Goal: Task Accomplishment & Management: Complete application form

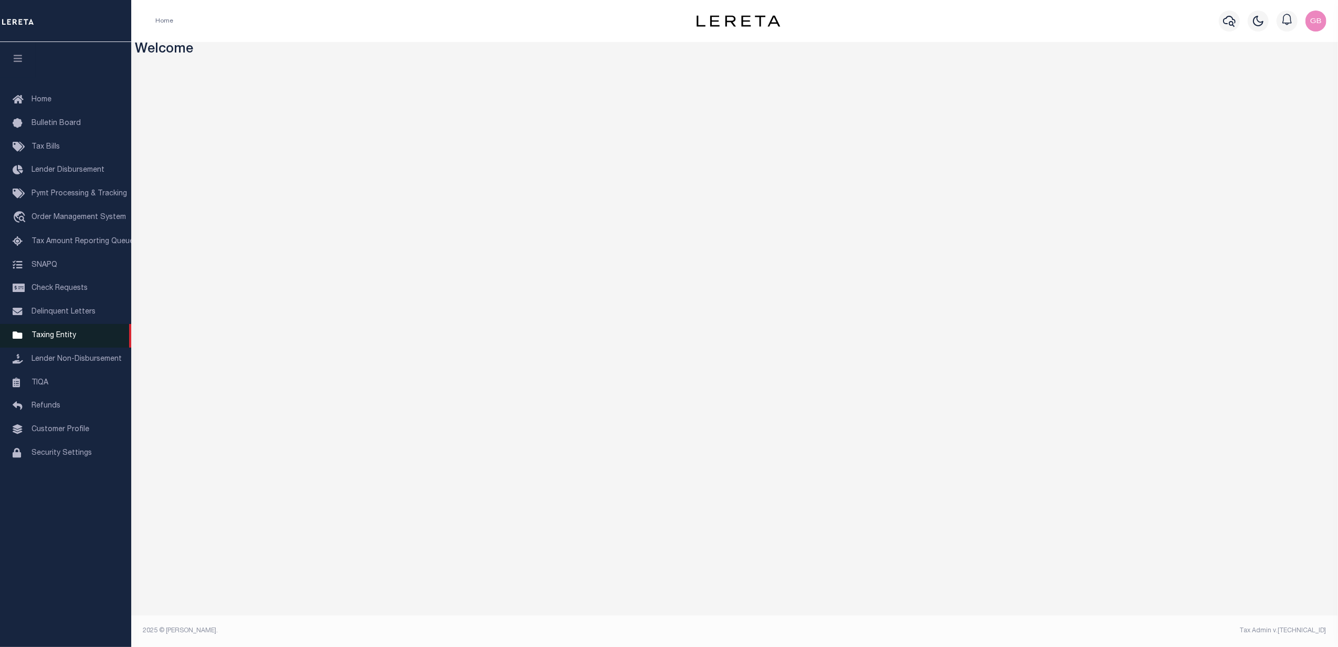
drag, startPoint x: 63, startPoint y: 340, endPoint x: 68, endPoint y: 341, distance: 5.4
click at [63, 339] on span "Taxing Entity" at bounding box center [53, 335] width 45 height 7
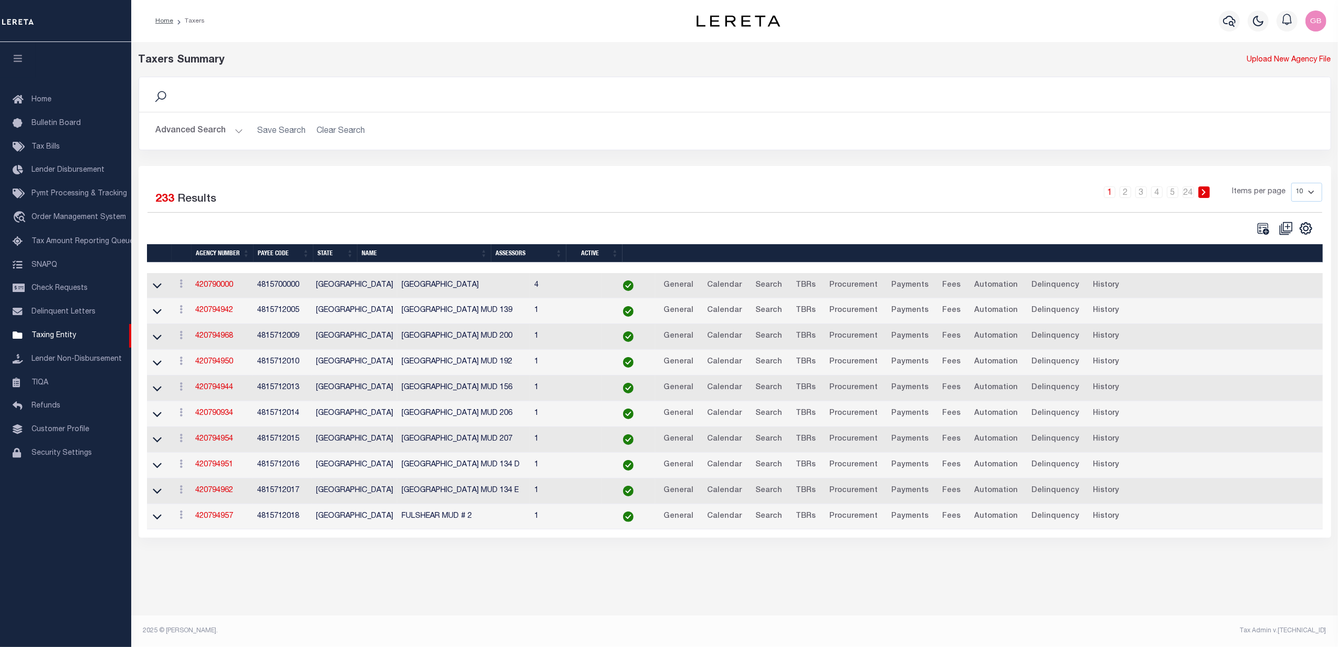
click at [229, 130] on button "Advanced Search" at bounding box center [199, 131] width 87 height 20
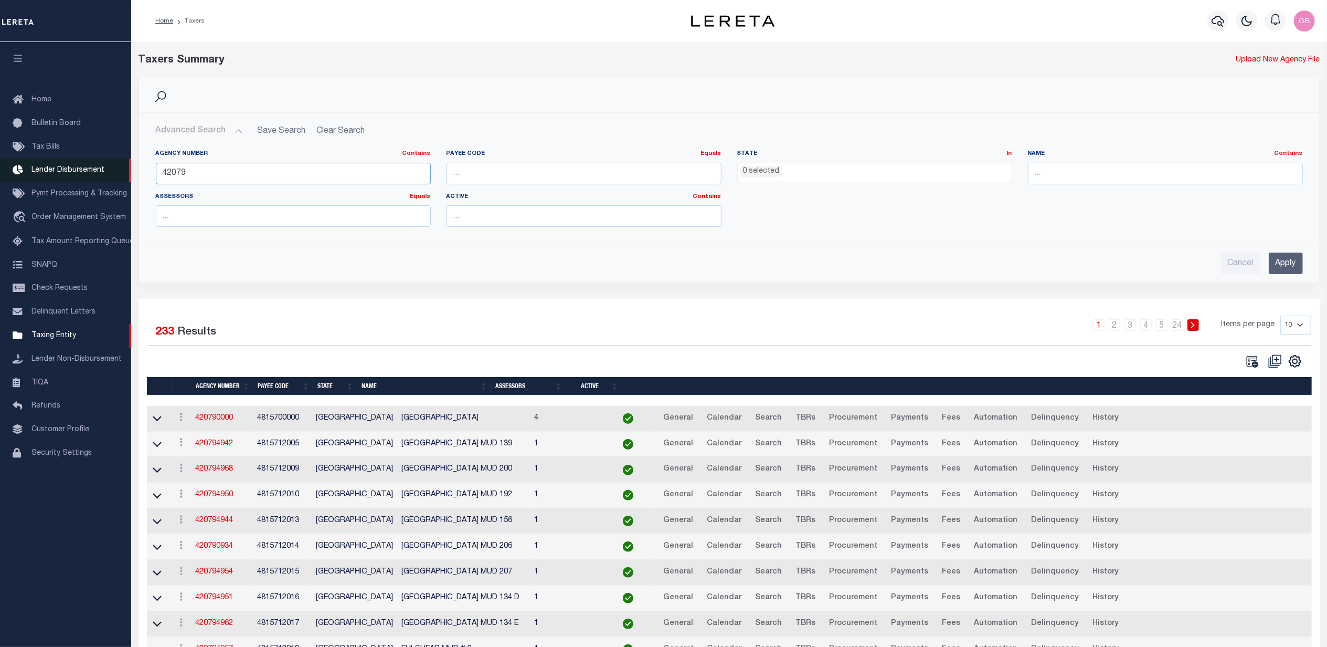
drag, startPoint x: 232, startPoint y: 172, endPoint x: 22, endPoint y: 173, distance: 209.9
click at [22, 173] on div "Home Taxers Profile" at bounding box center [663, 351] width 1327 height 702
click at [1096, 169] on input "text" at bounding box center [1165, 174] width 275 height 22
type input "mower"
click at [1284, 263] on input "Apply" at bounding box center [1286, 263] width 34 height 22
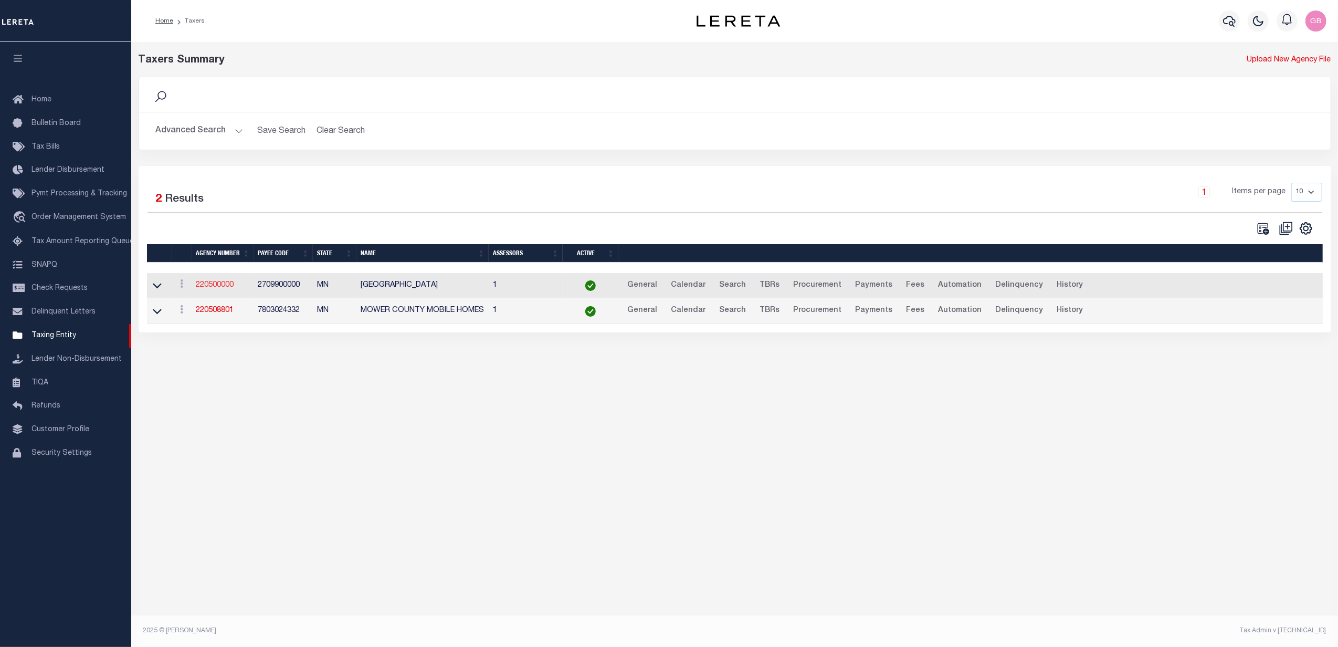
click at [228, 285] on link "220500000" at bounding box center [215, 284] width 38 height 7
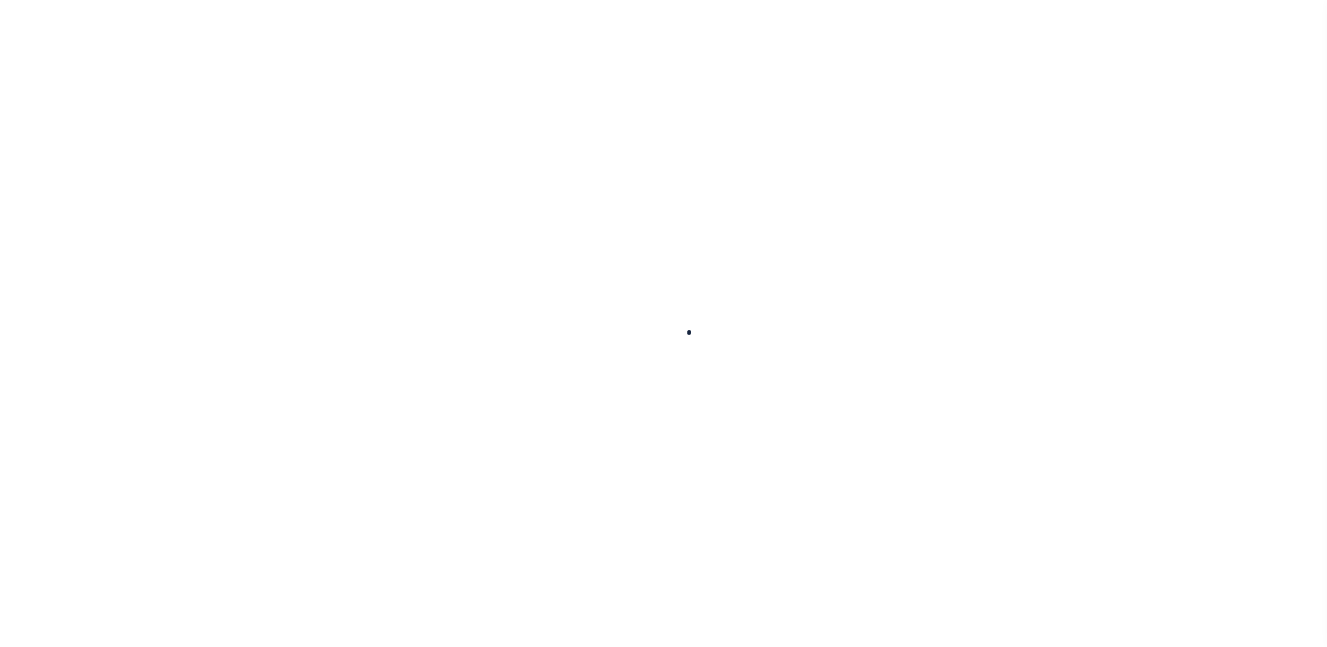
select select
checkbox input "false"
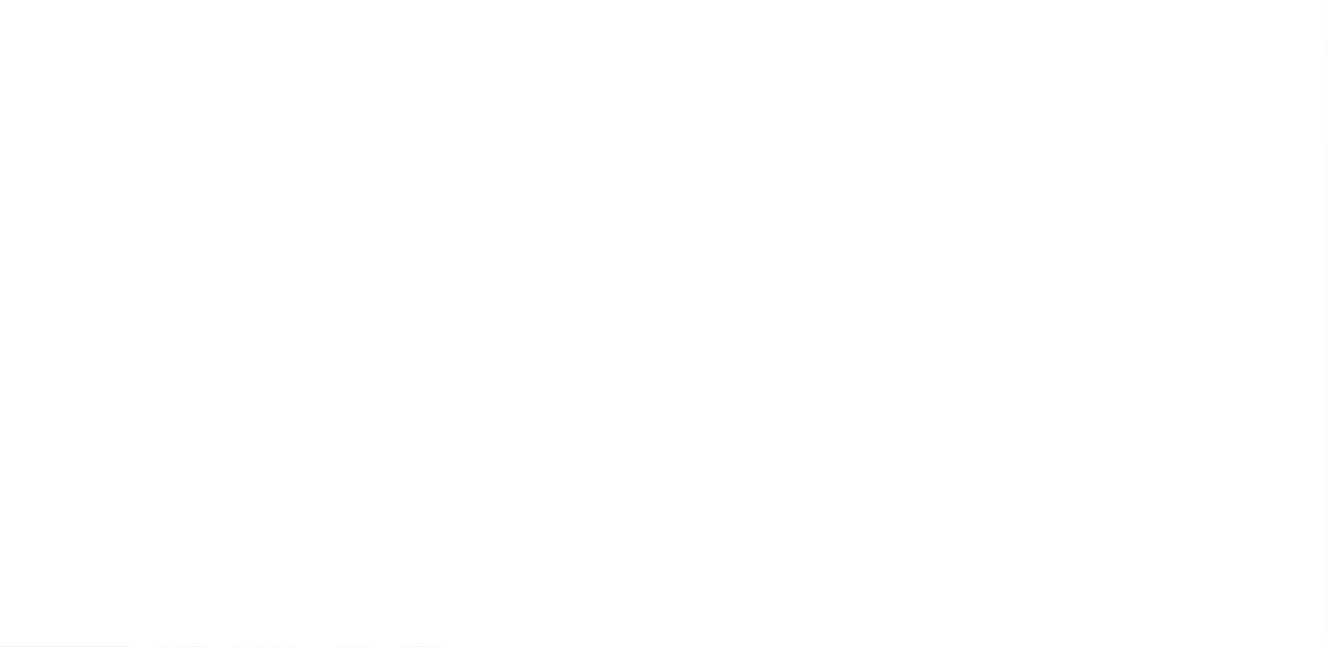
checkbox input "false"
type input "2709900000"
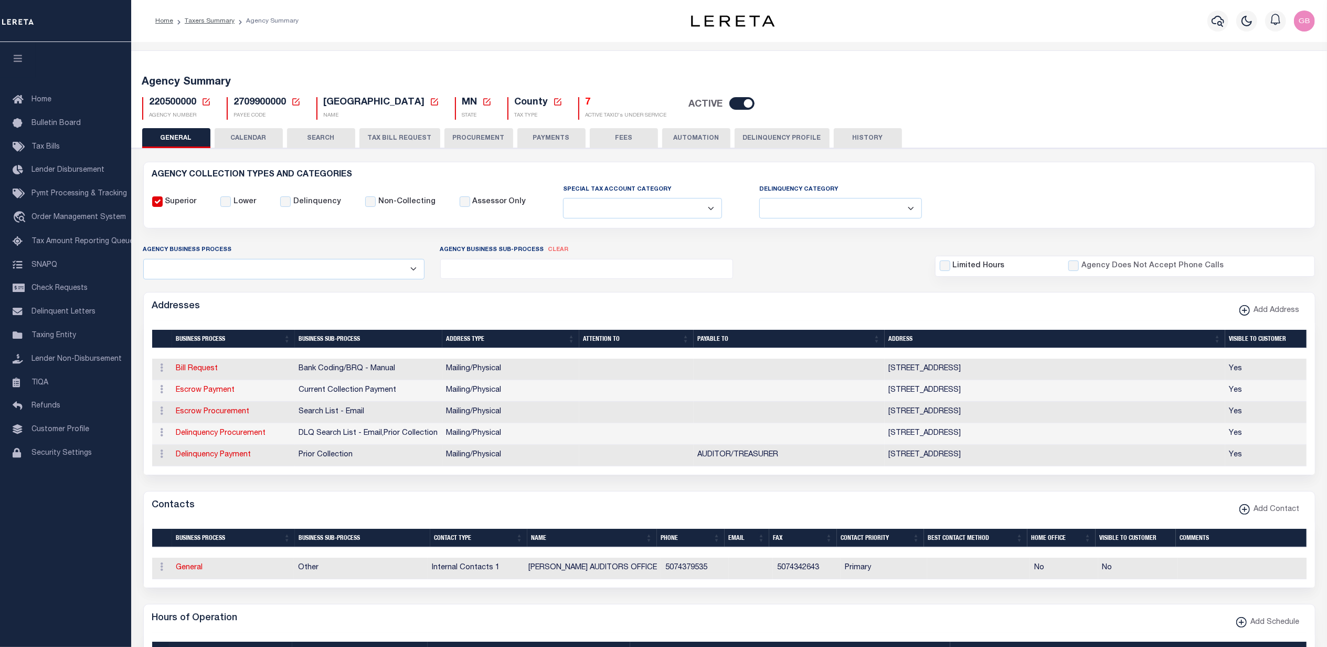
click at [386, 139] on button "TAX BILL REQUEST" at bounding box center [399, 138] width 81 height 20
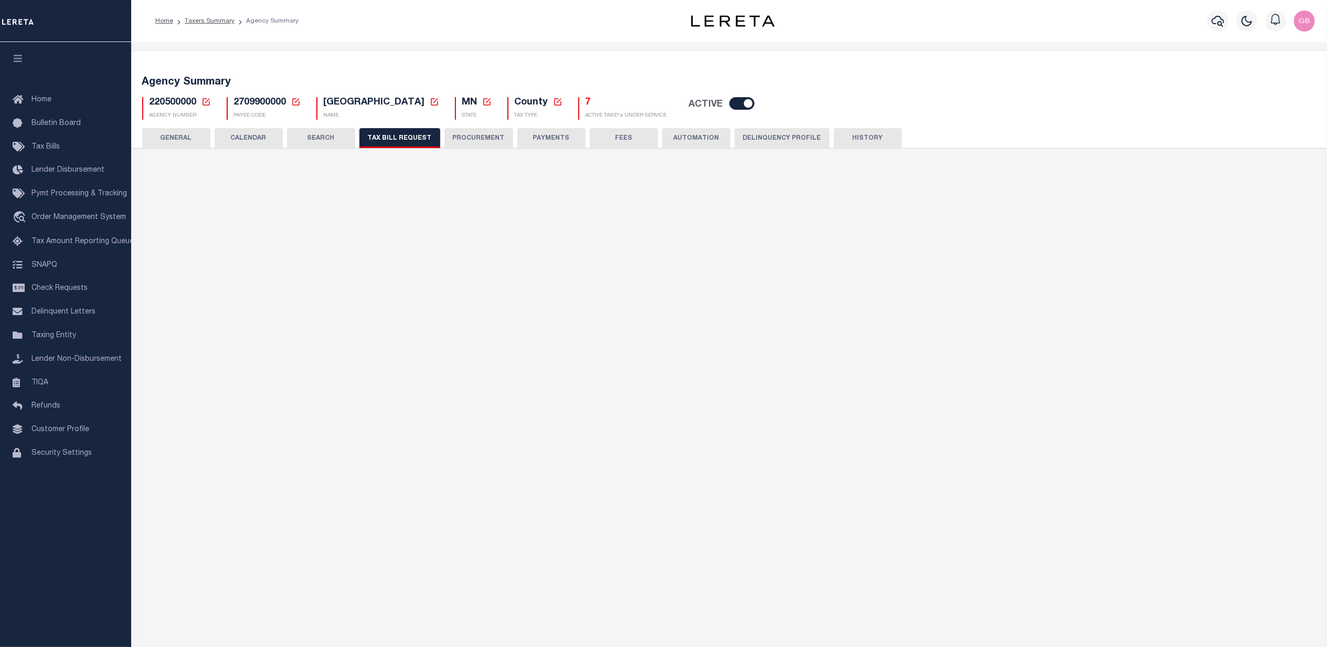
select select "27"
select select "22"
select select "true"
select select "14"
select select "1"
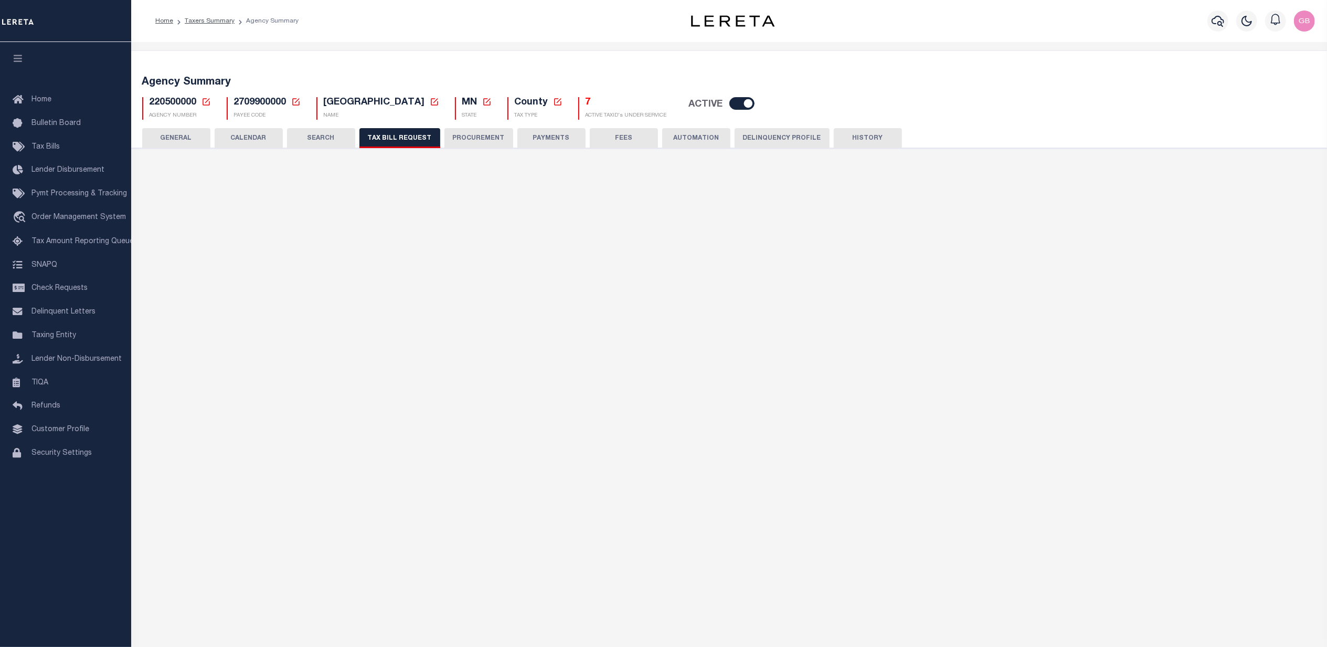
select select
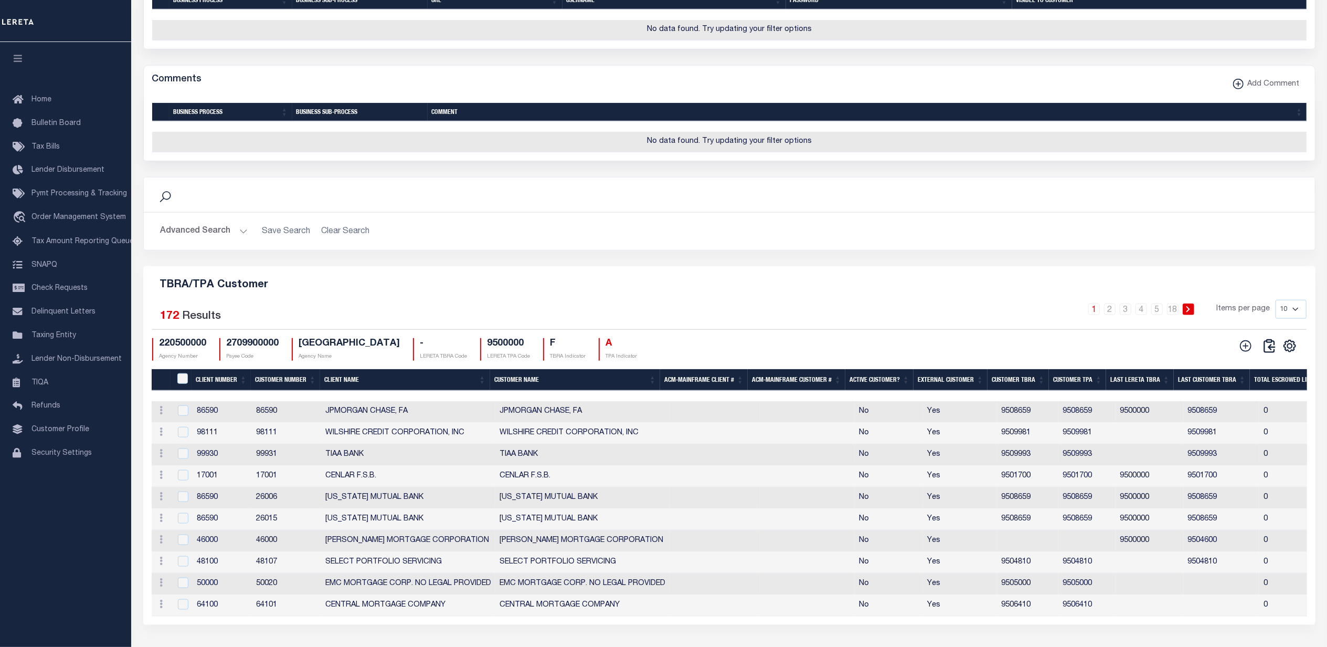
scroll to position [1119, 0]
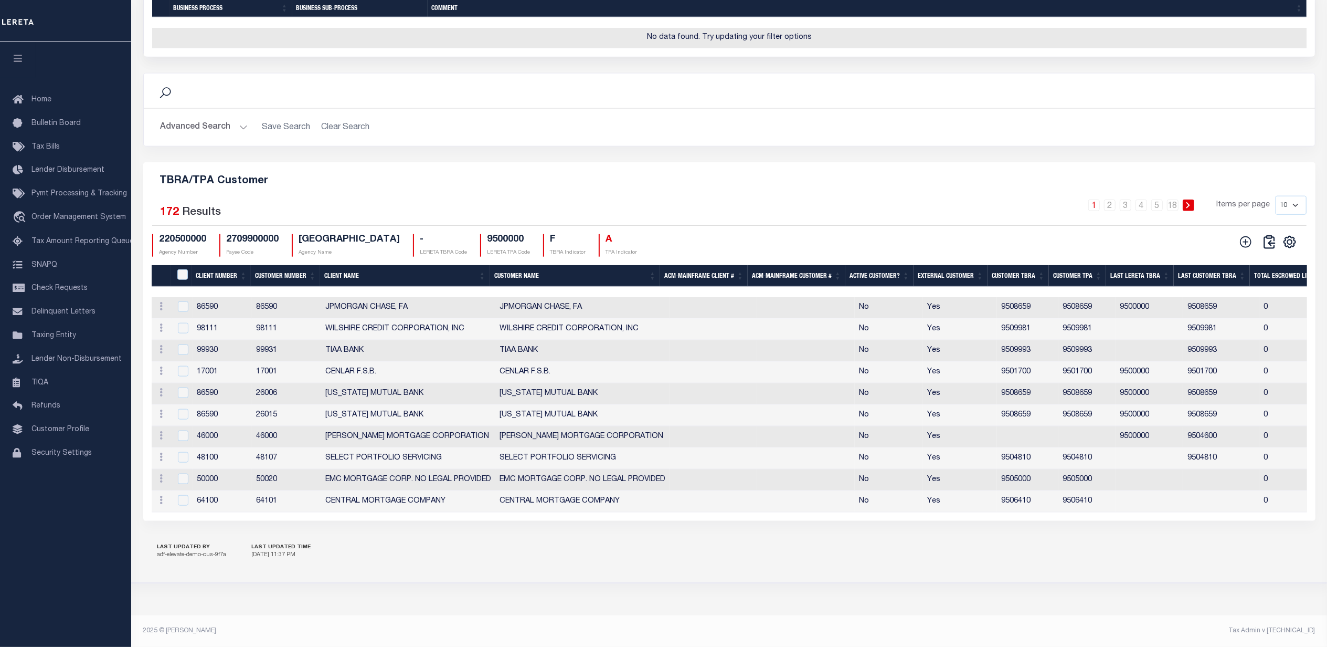
click at [209, 287] on th "Client Number" at bounding box center [221, 276] width 59 height 22
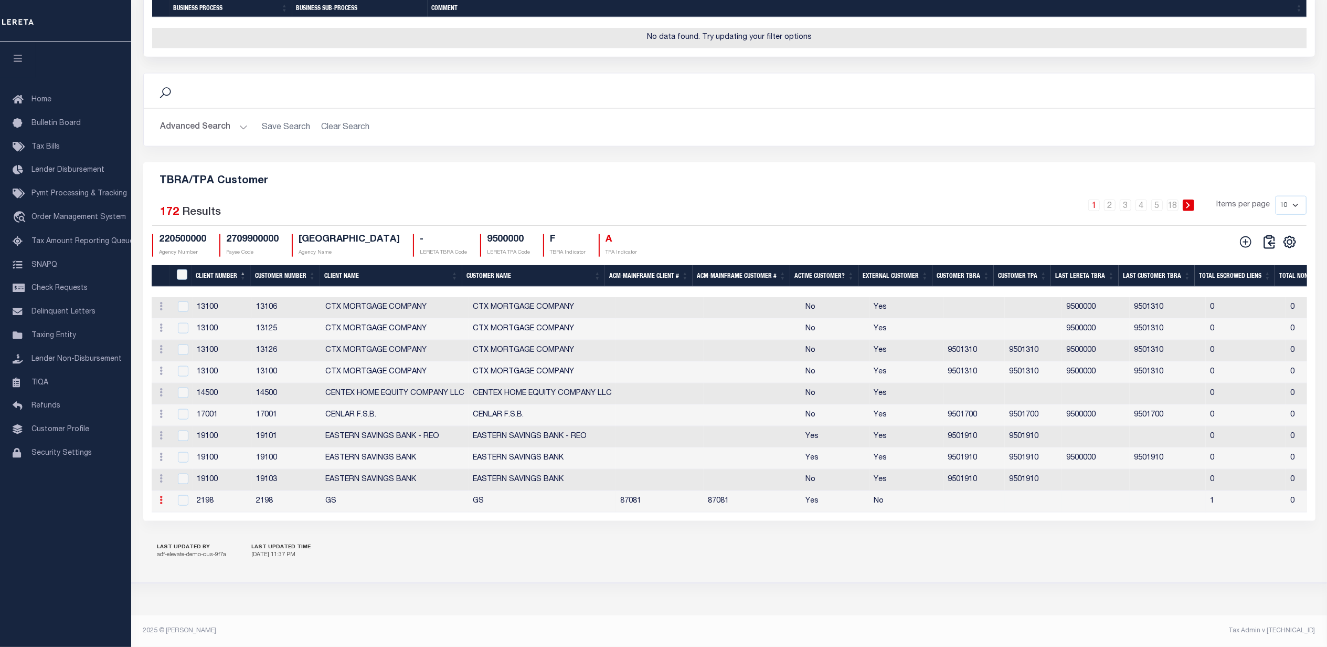
click at [158, 505] on link at bounding box center [162, 501] width 12 height 8
click at [175, 476] on link "Edit" at bounding box center [180, 467] width 48 height 17
type input "GS"
type input "2198"
checkbox input "true"
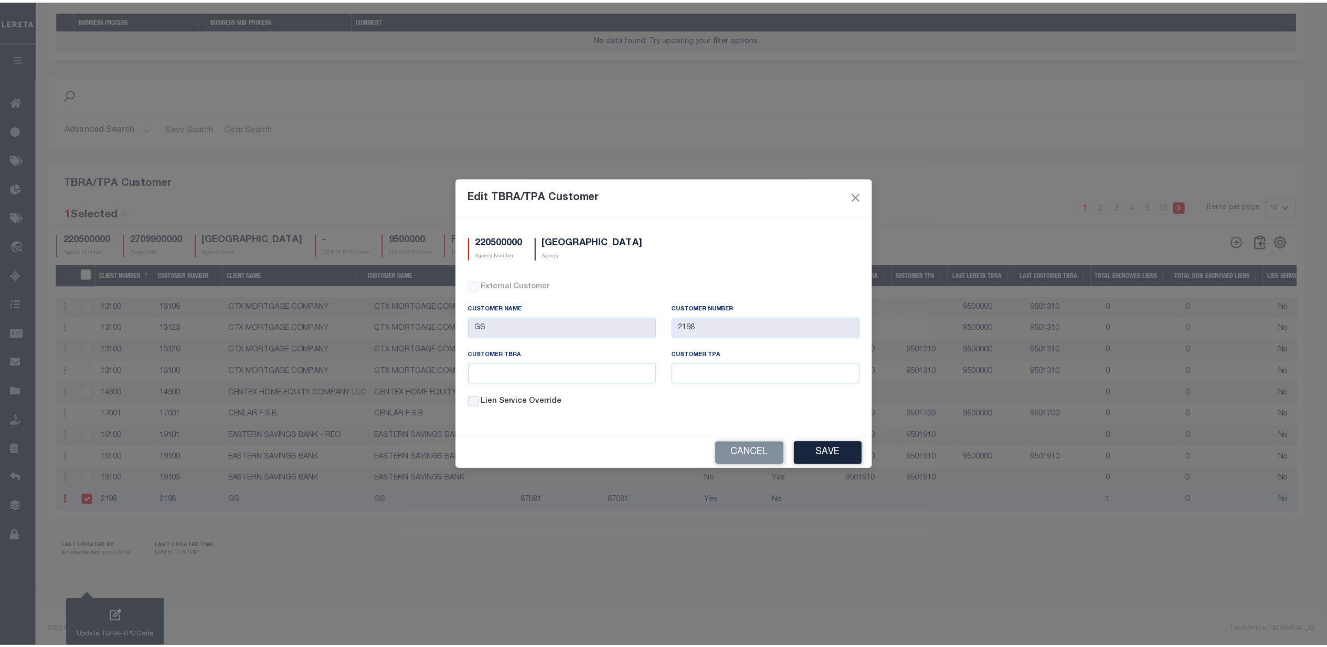
scroll to position [1052, 0]
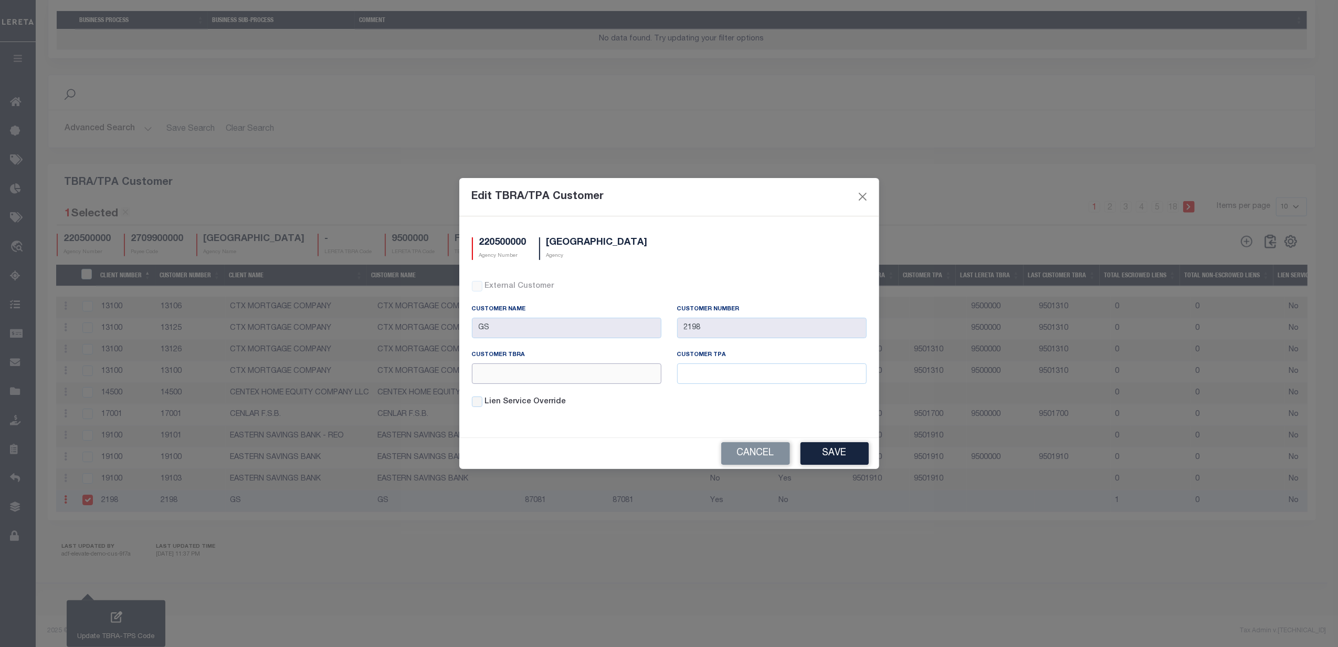
click at [571, 368] on input "text" at bounding box center [566, 373] width 189 height 20
paste input "9502198"
type input "9502198"
paste input "9502198"
drag, startPoint x: 700, startPoint y: 374, endPoint x: 658, endPoint y: 372, distance: 42.5
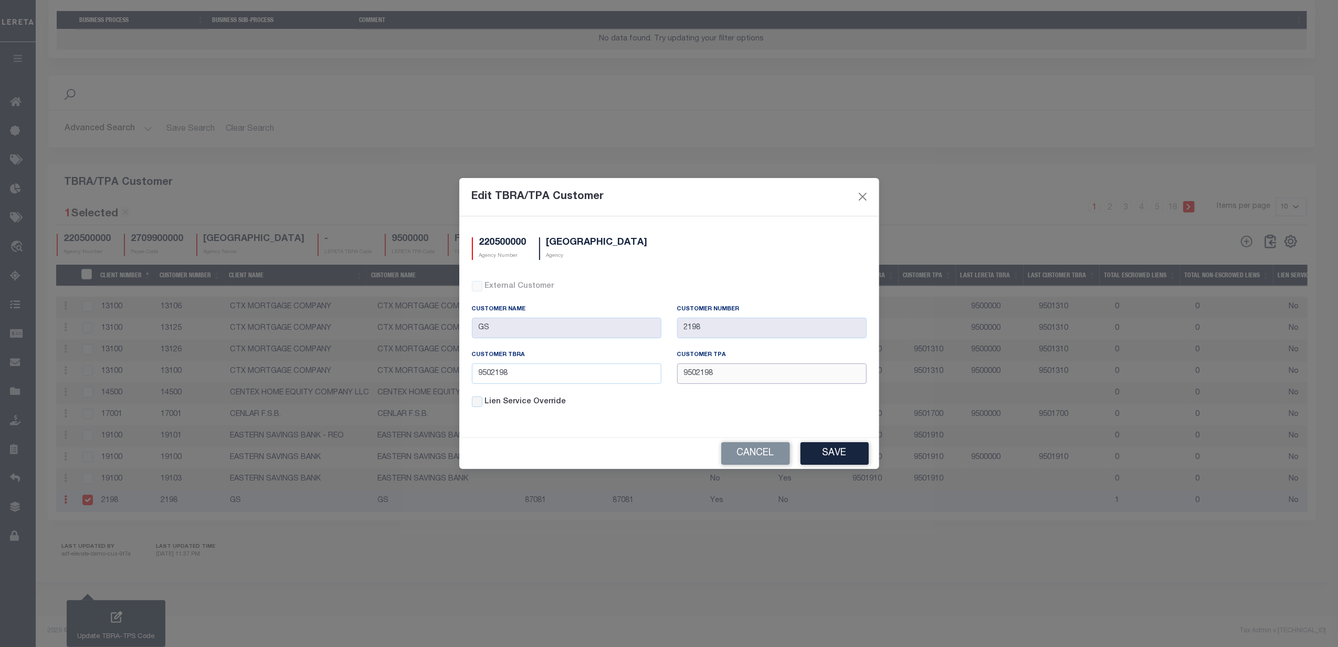
click at [658, 372] on div "Customer TBRA 9502198 Customer TPA 9502198" at bounding box center [669, 374] width 410 height 46
type input "9502198"
drag, startPoint x: 496, startPoint y: 372, endPoint x: 428, endPoint y: 370, distance: 67.7
click at [428, 370] on div "Edit TBRA/TPA Customer 220500000 Agency Number MOWER COUNTY Agency External Cus…" at bounding box center [669, 323] width 1338 height 647
type input "9502198"
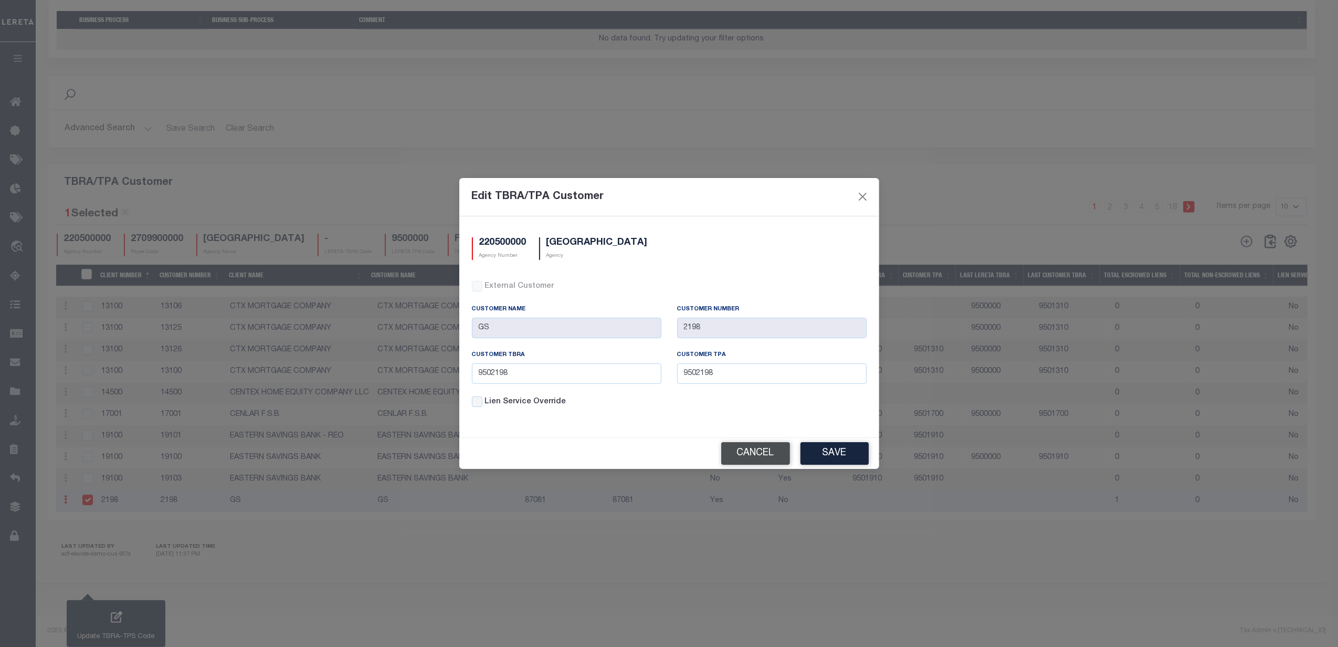
click at [761, 450] on button "Cancel" at bounding box center [755, 453] width 69 height 23
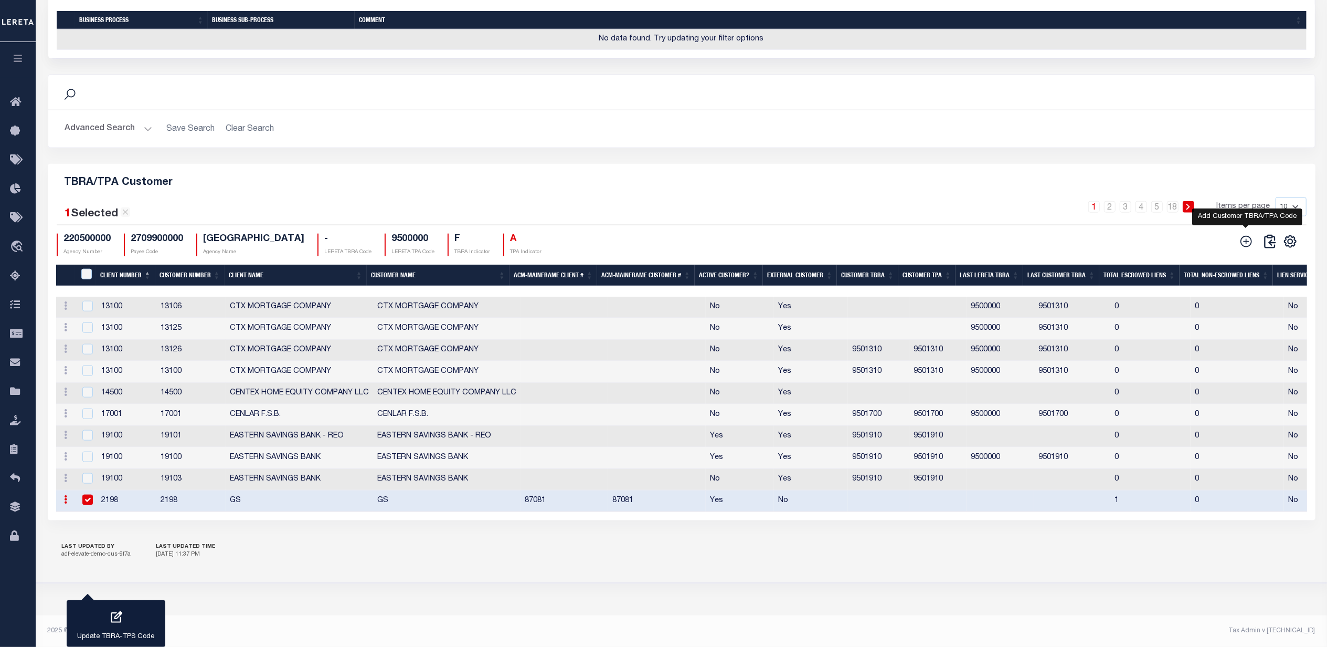
click at [1246, 243] on icon at bounding box center [1247, 242] width 12 height 12
checkbox input "true"
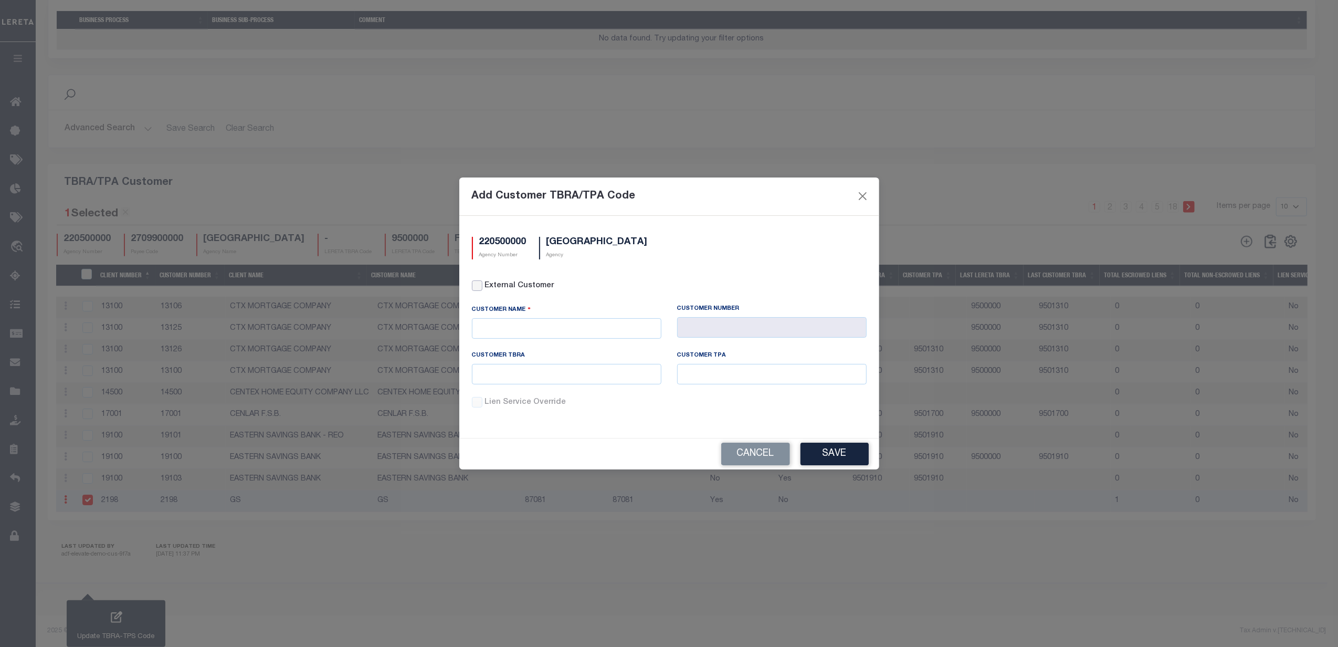
click at [481, 283] on input "External Customer" at bounding box center [477, 285] width 10 height 10
checkbox input "true"
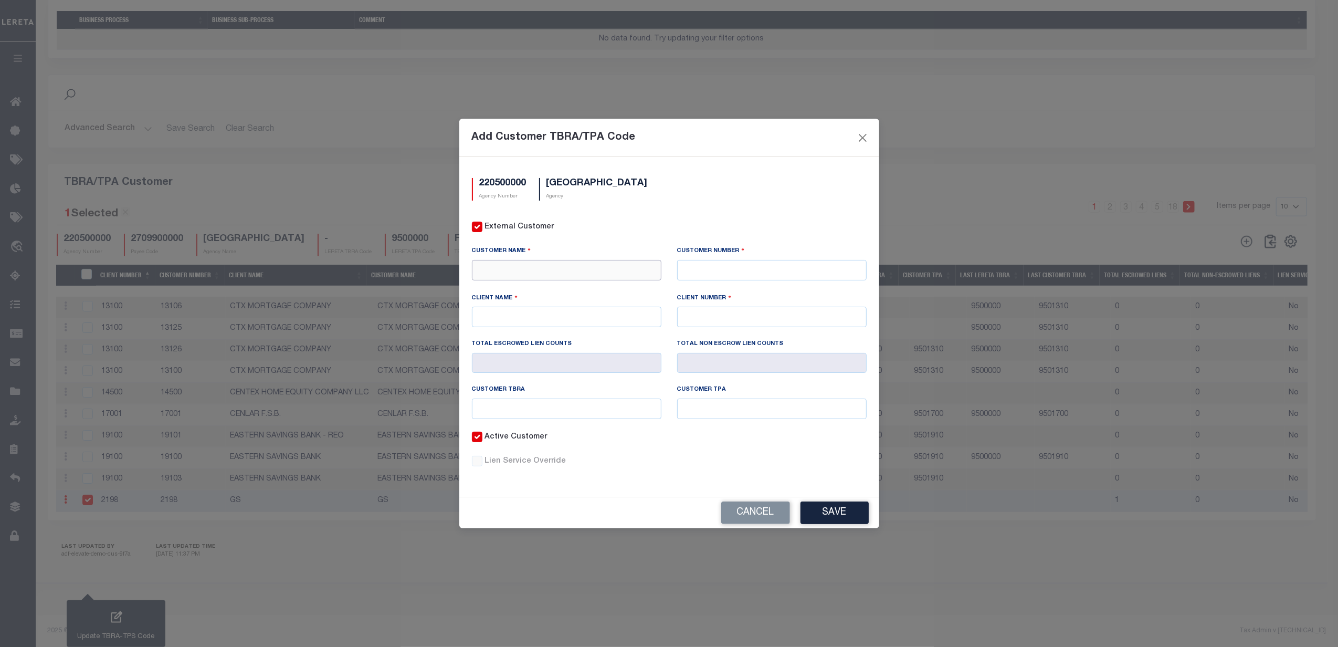
click at [522, 268] on input "text" at bounding box center [566, 270] width 189 height 20
type input "2"
type input "Gitsit"
click at [740, 273] on input "text" at bounding box center [771, 270] width 189 height 20
type input "2198"
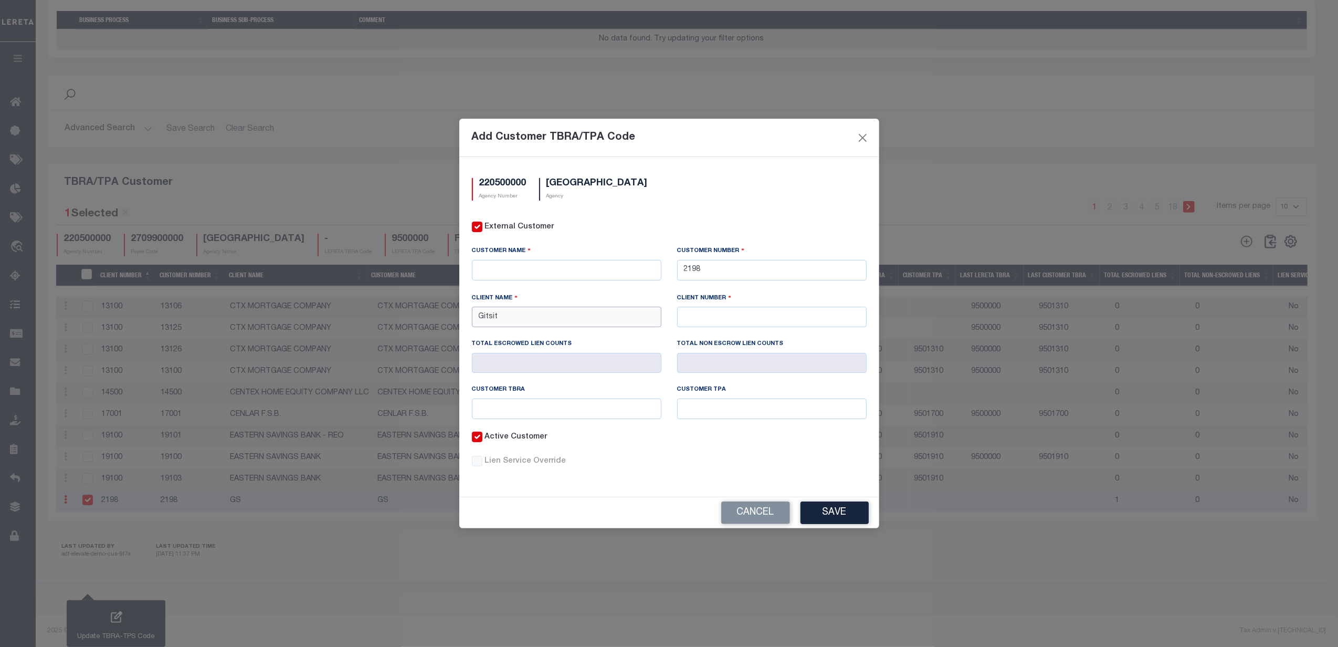
type input "Gitsit"
type input "2198"
paste input "9502198"
type input "9502198"
click at [718, 410] on input "text" at bounding box center [771, 408] width 189 height 20
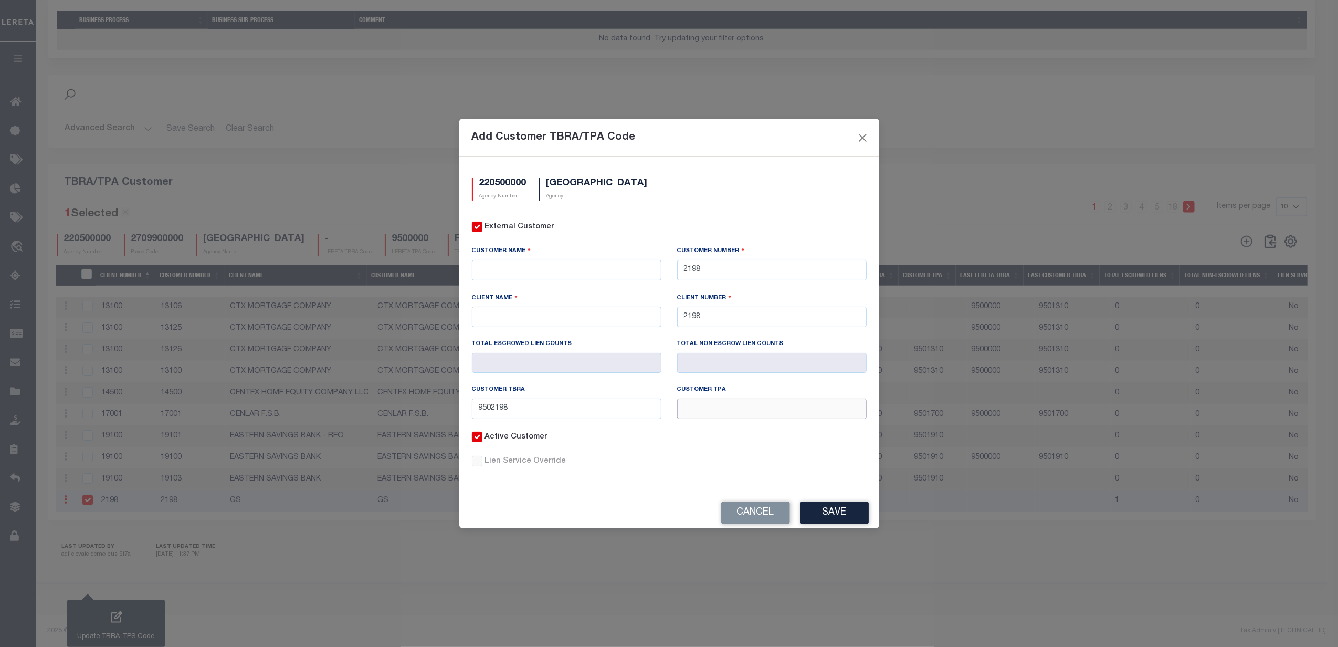
paste input "9502198"
drag, startPoint x: 698, startPoint y: 406, endPoint x: 637, endPoint y: 404, distance: 60.9
click at [637, 404] on div "Customer TBRA 9502198 Customer TPA 9502198" at bounding box center [669, 408] width 410 height 46
type input "9502198"
drag, startPoint x: 494, startPoint y: 410, endPoint x: 416, endPoint y: 401, distance: 78.2
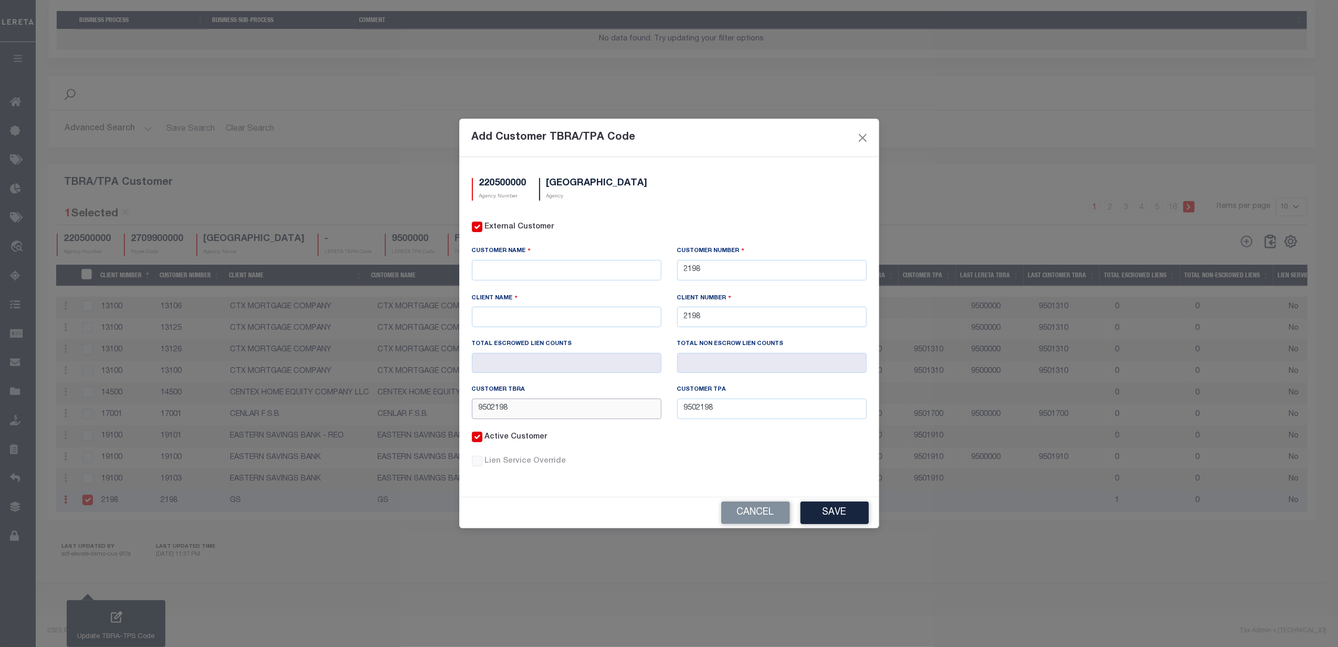
click at [412, 404] on div "Add Customer TBRA/TPA Code 220500000 Agency Number MOWER COUNTY Agency External…" at bounding box center [669, 323] width 1338 height 647
type input "9502198"
click at [501, 271] on input "text" at bounding box center [566, 270] width 189 height 20
type input "Gitsit"
click at [510, 322] on input "text" at bounding box center [566, 316] width 189 height 20
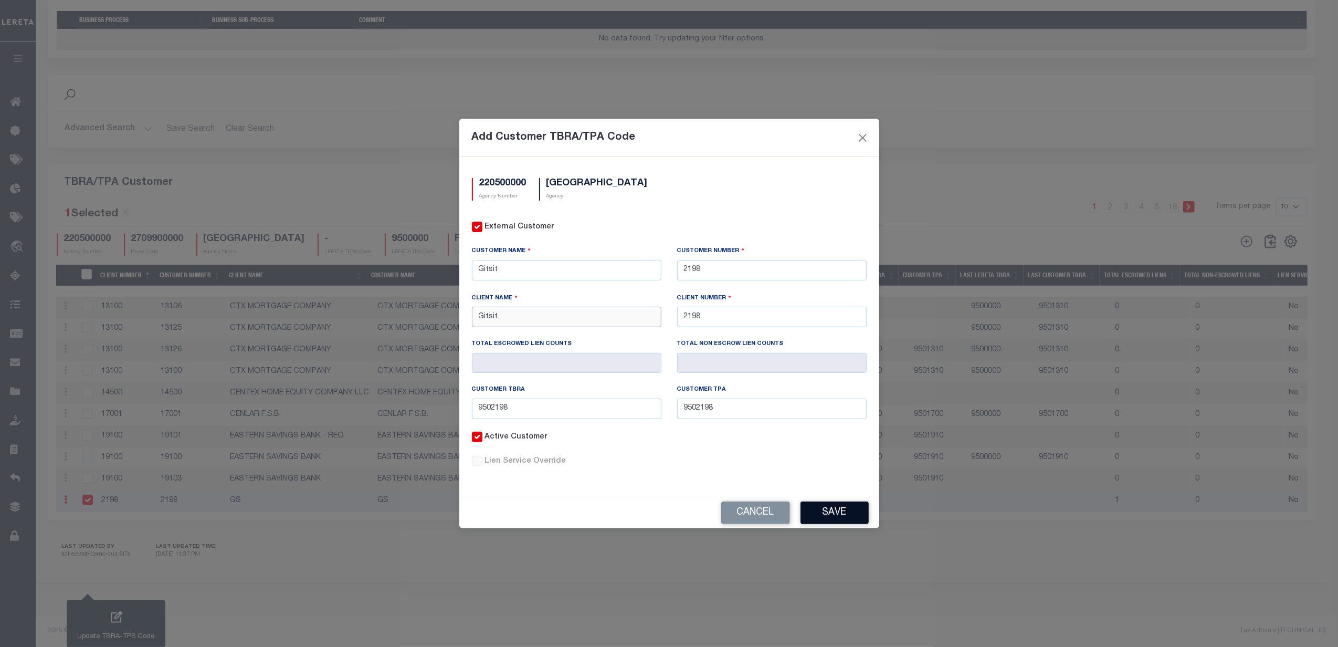
type input "Gitsit"
click at [830, 520] on button "Save" at bounding box center [834, 512] width 68 height 23
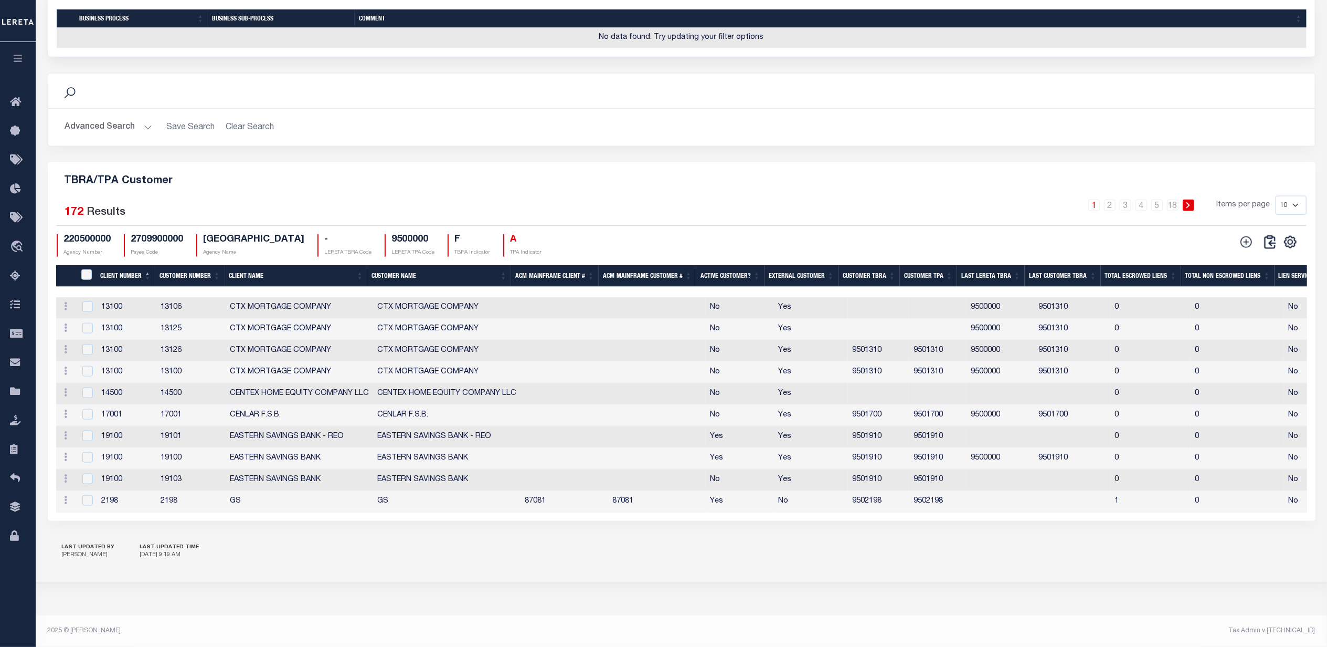
click at [122, 276] on th "Client Number" at bounding box center [125, 276] width 59 height 22
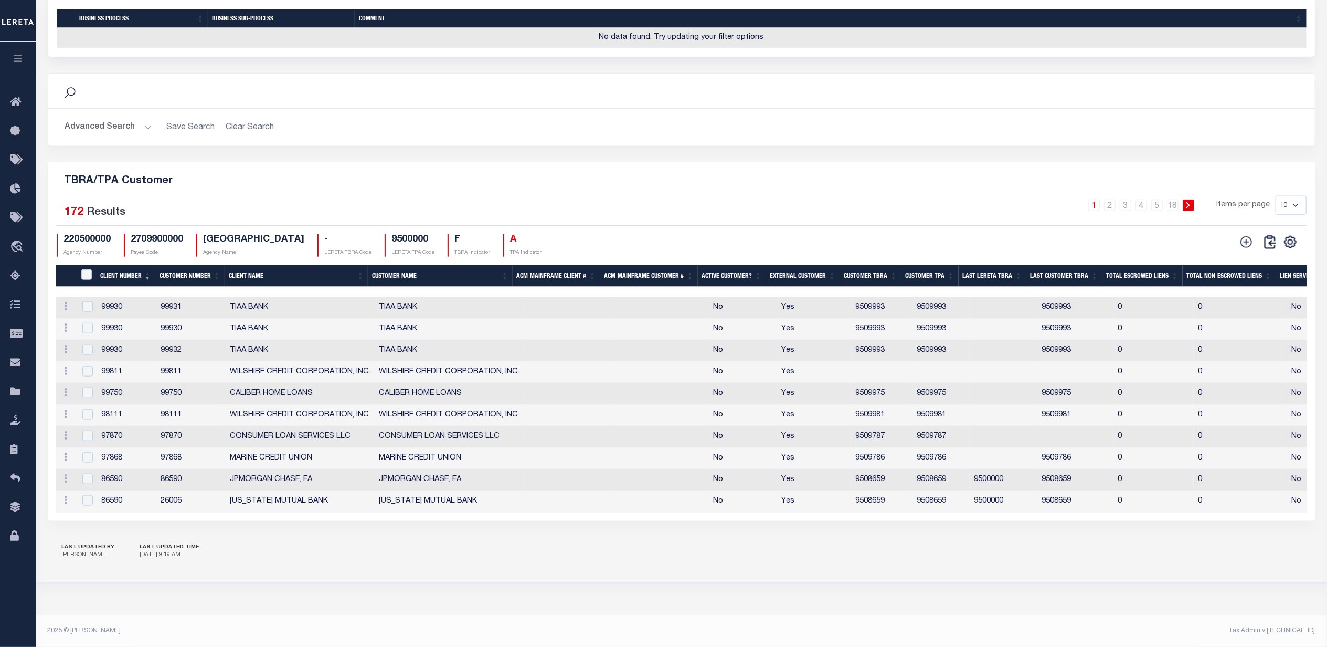
click at [121, 274] on th "Client Number" at bounding box center [125, 276] width 59 height 22
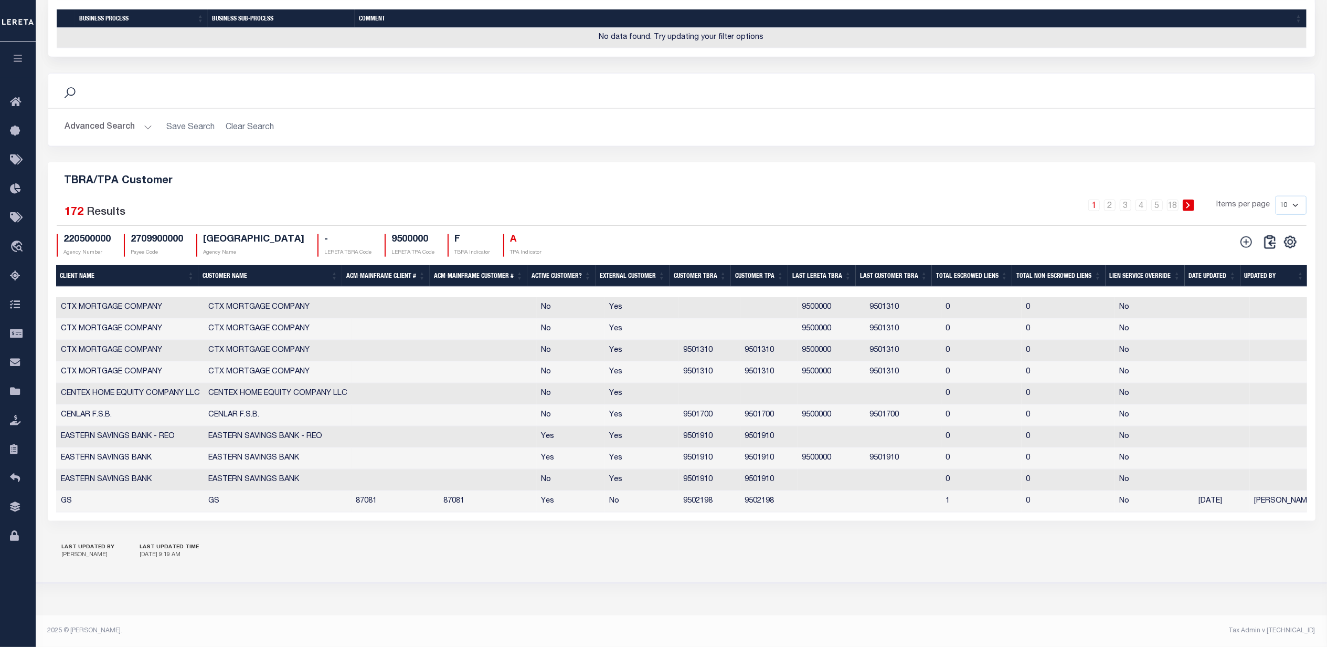
scroll to position [0, 0]
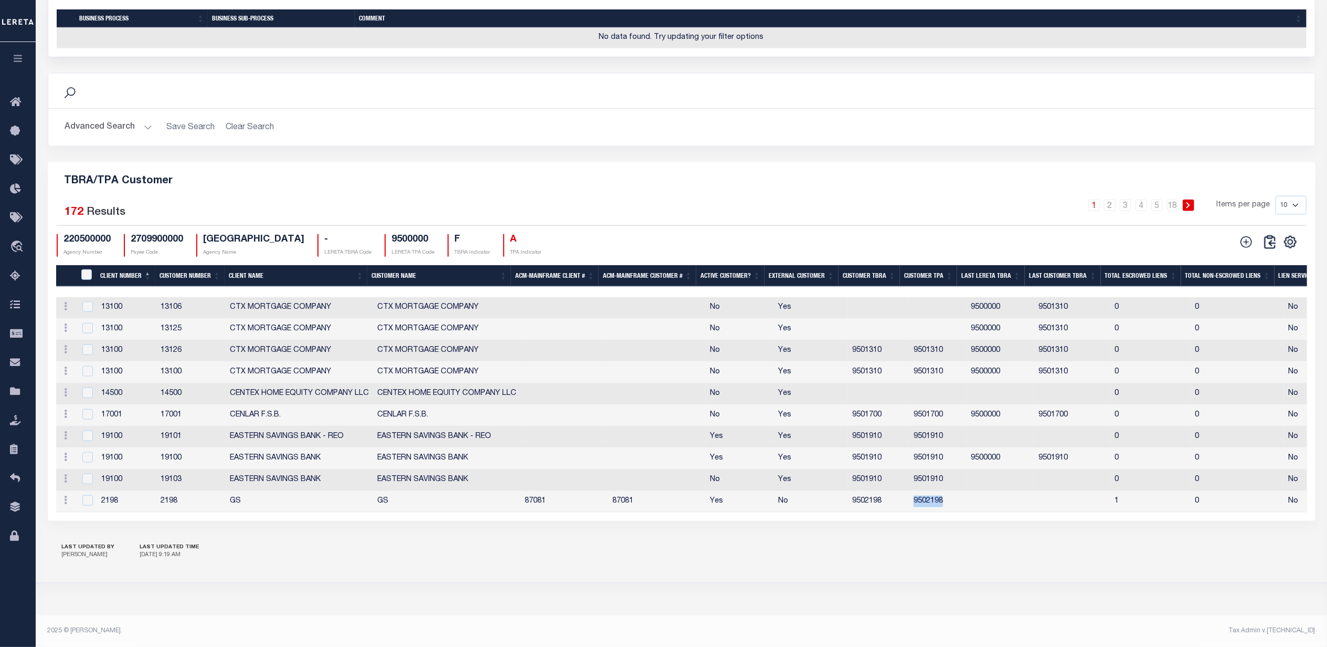
drag, startPoint x: 944, startPoint y: 502, endPoint x: 905, endPoint y: 504, distance: 38.9
click at [905, 504] on tr "Edit [GEOGRAPHIC_DATA] 2198 2198 GS GS 87081 87081 Yes No 9502198 9502198 1 0 N…" at bounding box center [771, 502] width 1431 height 22
copy tr "9502198"
